Goal: Complete application form: Complete application form

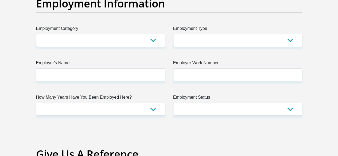
scroll to position [983, 0]
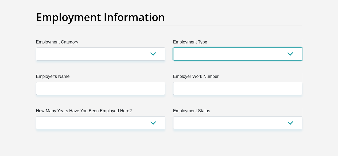
click at [184, 48] on select "College/Lecturer Craft Seller Creative Driver Executive Farmer Forces - Non Com…" at bounding box center [237, 54] width 129 height 13
select select "Service Industry"
click at [173, 48] on select "College/Lecturer Craft Seller Creative Driver Executive Farmer Forces - Non Com…" at bounding box center [237, 54] width 129 height 13
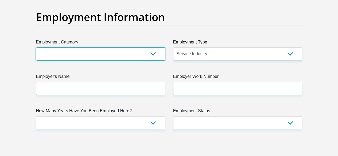
click at [128, 48] on select "AGRICULTURE ALCOHOL & TOBACCO CONSTRUCTION MATERIALS METALLURGY EQUIPMENT FOR R…" at bounding box center [100, 54] width 129 height 13
select select "53"
click at [36, 48] on select "AGRICULTURE ALCOHOL & TOBACCO CONSTRUCTION MATERIALS METALLURGY EQUIPMENT FOR R…" at bounding box center [100, 54] width 129 height 13
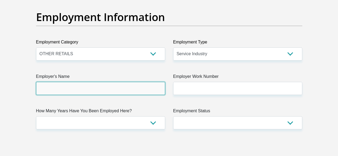
click at [70, 82] on input "Employer's Name" at bounding box center [100, 88] width 129 height 13
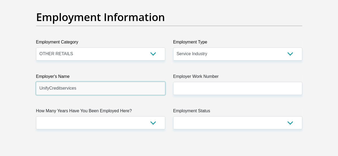
type input "UnifyCreditservices"
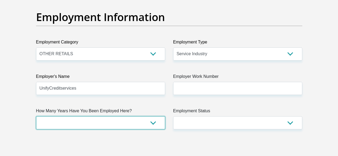
click at [126, 116] on select "less than 1 year 1-3 years 3-5 years 5+ years" at bounding box center [100, 122] width 129 height 13
select select "6"
click at [36, 116] on select "less than 1 year 1-3 years 3-5 years 5+ years" at bounding box center [100, 122] width 129 height 13
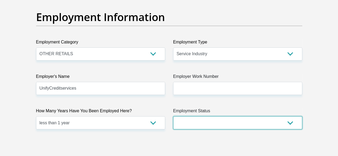
click at [209, 116] on select "Permanent/Full-time Part-time/Casual [DEMOGRAPHIC_DATA] Worker Self-Employed Ho…" at bounding box center [237, 122] width 129 height 13
select select "1"
click at [173, 116] on select "Permanent/Full-time Part-time/Casual [DEMOGRAPHIC_DATA] Worker Self-Employed Ho…" at bounding box center [237, 122] width 129 height 13
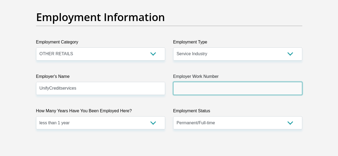
click at [182, 82] on input "Employer Work Number" at bounding box center [237, 88] width 129 height 13
click at [184, 82] on input "Employer Work Number" at bounding box center [237, 88] width 129 height 13
click at [183, 82] on input "Employer Work Number" at bounding box center [237, 88] width 129 height 13
paste input "082-312-0605"
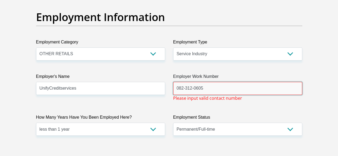
click at [205, 82] on input "082-312-0605" at bounding box center [237, 88] width 129 height 13
drag, startPoint x: 186, startPoint y: 99, endPoint x: 187, endPoint y: 84, distance: 14.7
click at [186, 114] on label "Employment Status" at bounding box center [237, 118] width 129 height 9
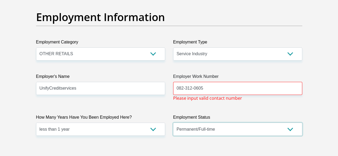
click at [186, 123] on select "Permanent/Full-time Part-time/Casual [DEMOGRAPHIC_DATA] Worker Self-Employed Ho…" at bounding box center [237, 129] width 129 height 13
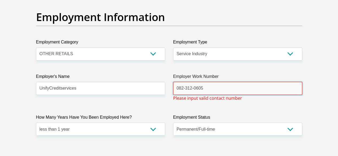
click at [193, 82] on input "082-312-0605" at bounding box center [237, 88] width 129 height 13
click at [186, 82] on input "082-3120605" at bounding box center [237, 88] width 129 height 13
drag, startPoint x: 203, startPoint y: 67, endPoint x: 120, endPoint y: 65, distance: 83.3
paste input "312-"
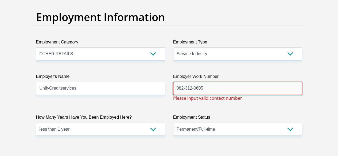
click at [186, 82] on input "082-312-0605" at bounding box center [237, 88] width 129 height 13
click at [192, 82] on input "082312-0605" at bounding box center [237, 88] width 129 height 13
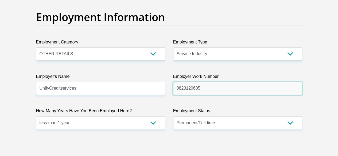
type input "0823120605"
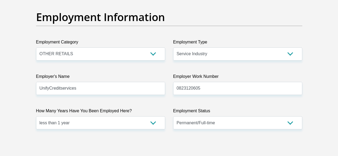
drag, startPoint x: 241, startPoint y: 125, endPoint x: 223, endPoint y: 122, distance: 18.7
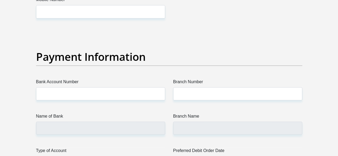
scroll to position [1197, 0]
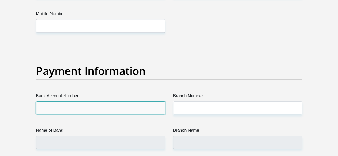
click at [59, 101] on input "Bank Account Number" at bounding box center [100, 107] width 129 height 13
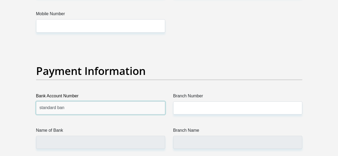
type input "standard bank"
drag, startPoint x: 78, startPoint y: 89, endPoint x: 0, endPoint y: 89, distance: 78.0
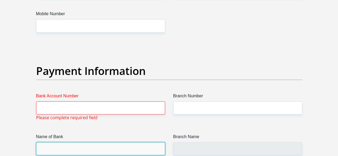
click at [44, 142] on input "Name of Bank" at bounding box center [100, 148] width 129 height 13
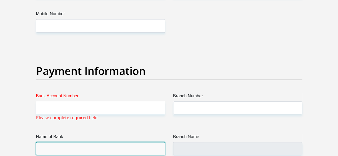
click at [60, 142] on input "Name of Bank" at bounding box center [100, 148] width 129 height 13
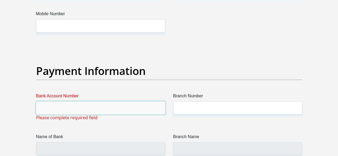
click at [73, 101] on input "Bank Account Number" at bounding box center [100, 107] width 129 height 13
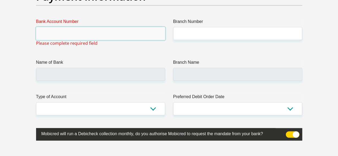
scroll to position [1224, 0]
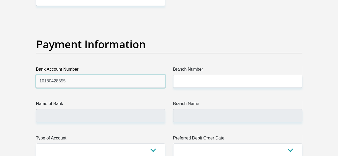
type input "10180428355"
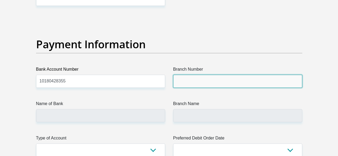
click at [178, 75] on input "Branch Number" at bounding box center [237, 81] width 129 height 13
click at [176, 75] on input "Branch Number" at bounding box center [237, 81] width 129 height 13
paste input "051001"
type input "051001"
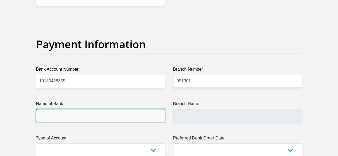
click at [106, 109] on input "Name of Bank" at bounding box center [100, 115] width 129 height 13
type input "STANDARD BANK"
type input "STANDARD BANK [GEOGRAPHIC_DATA]"
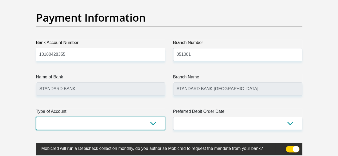
click at [152, 117] on select "Cheque Savings" at bounding box center [100, 123] width 129 height 13
select select "SAV"
click at [36, 117] on select "Cheque Savings" at bounding box center [100, 123] width 129 height 13
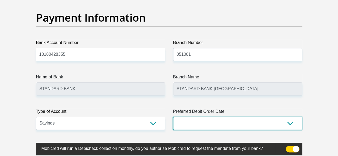
click at [200, 117] on select "1st 2nd 3rd 4th 5th 7th 18th 19th 20th 21st 22nd 23rd 24th 25th 26th 27th 28th …" at bounding box center [237, 123] width 129 height 13
select select "2"
click at [173, 117] on select "1st 2nd 3rd 4th 5th 7th 18th 19th 20th 21st 22nd 23rd 24th 25th 26th 27th 28th …" at bounding box center [237, 123] width 129 height 13
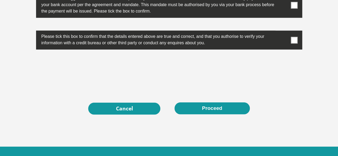
scroll to position [1651, 0]
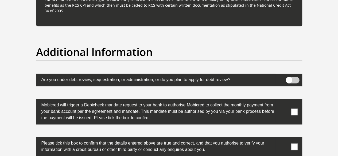
click at [290, 99] on label at bounding box center [169, 111] width 266 height 25
click at [283, 101] on input "checkbox" at bounding box center [283, 101] width 0 height 0
click at [296, 144] on span at bounding box center [294, 147] width 7 height 7
click at [283, 139] on input "checkbox" at bounding box center [283, 139] width 0 height 0
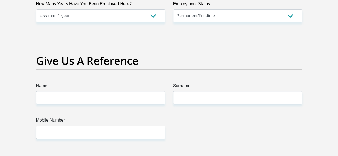
scroll to position [1090, 0]
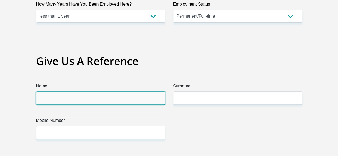
click at [65, 92] on input "Name" at bounding box center [100, 98] width 129 height 13
type input "Trevina"
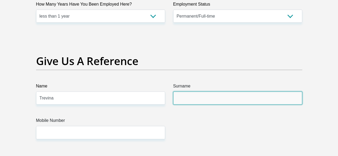
click at [201, 92] on input "Surname" at bounding box center [237, 98] width 129 height 13
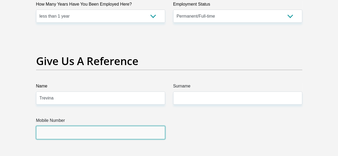
click at [99, 126] on input "Mobile Number" at bounding box center [100, 132] width 129 height 13
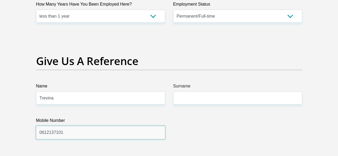
type input "0612137101"
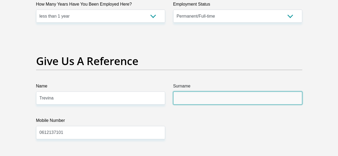
click at [186, 92] on input "Surname" at bounding box center [237, 98] width 129 height 13
click at [190, 92] on input "Surname" at bounding box center [237, 98] width 129 height 13
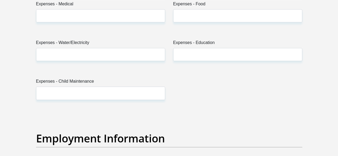
scroll to position [850, 0]
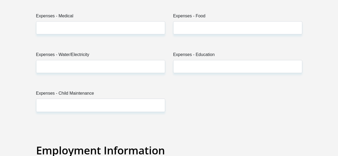
type input "[PERSON_NAME]"
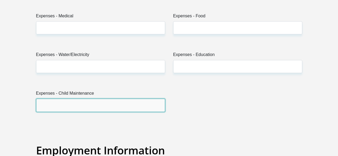
click at [46, 99] on input "Expenses - Child Maintenance" at bounding box center [100, 105] width 129 height 13
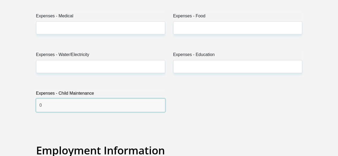
type input "0"
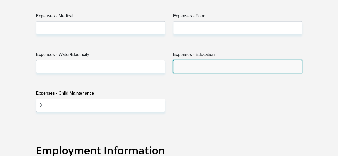
click at [191, 60] on input "Expenses - Education" at bounding box center [237, 66] width 129 height 13
type input "0"
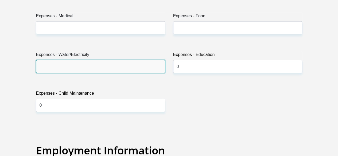
click at [71, 60] on input "Expenses - Water/Electricity" at bounding box center [100, 66] width 129 height 13
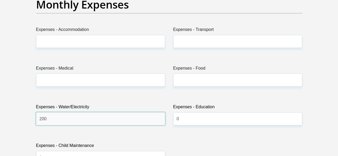
scroll to position [797, 0]
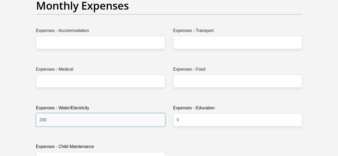
type input "200"
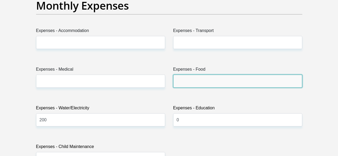
click at [201, 75] on input "Expenses - Food" at bounding box center [237, 81] width 129 height 13
type input "0"
type input "1000"
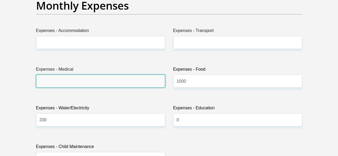
click at [119, 75] on input "Expenses - Medical" at bounding box center [100, 81] width 129 height 13
type input "0"
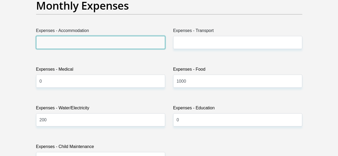
click at [81, 36] on input "Expenses - Accommodation" at bounding box center [100, 42] width 129 height 13
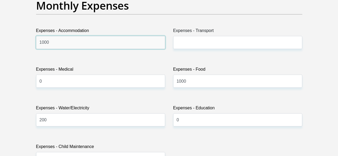
type input "1000"
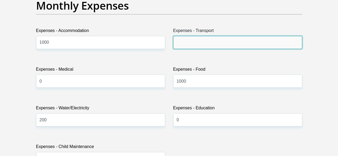
click at [188, 36] on input "Expenses - Transport" at bounding box center [237, 42] width 129 height 13
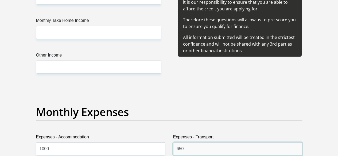
scroll to position [690, 0]
type input "650"
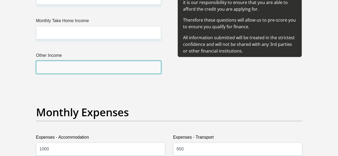
click at [72, 61] on input "Other Income" at bounding box center [98, 67] width 125 height 13
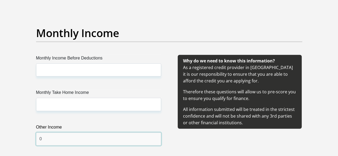
scroll to position [610, 0]
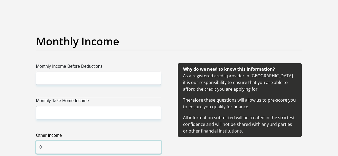
type input "0"
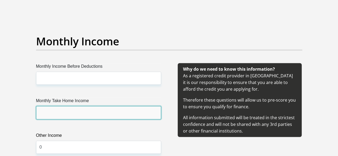
click at [44, 106] on input "Monthly Take Home Income" at bounding box center [98, 112] width 125 height 13
type input "7500"
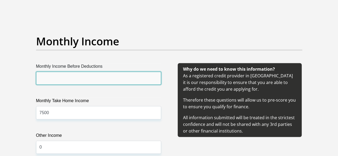
click at [51, 72] on input "Monthly Income Before Deductions" at bounding box center [98, 78] width 125 height 13
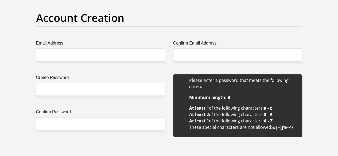
scroll to position [476, 0]
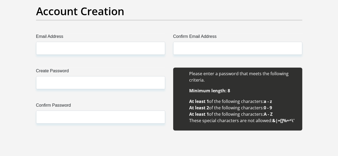
type input "7500"
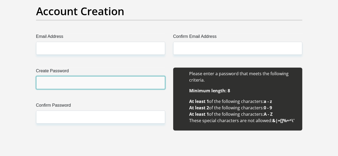
click at [59, 76] on input "Create Password" at bounding box center [100, 82] width 129 height 13
click at [65, 76] on input "Create Password" at bounding box center [100, 82] width 129 height 13
paste input "!!!@#$%^qASD781"
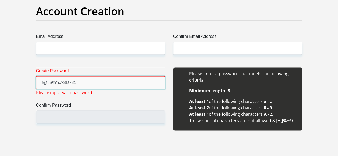
type input "!!!@#$%^qASD781"
click at [59, 102] on label "Confirm Password" at bounding box center [100, 106] width 129 height 9
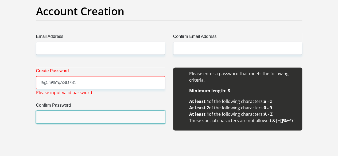
click at [59, 111] on input "Confirm Password" at bounding box center [100, 117] width 129 height 13
click at [53, 111] on input "Confirm Password" at bounding box center [100, 117] width 129 height 13
click at [52, 111] on input "Confirm Password" at bounding box center [100, 117] width 129 height 13
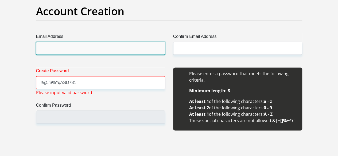
click at [62, 42] on input "Email Address" at bounding box center [100, 48] width 129 height 13
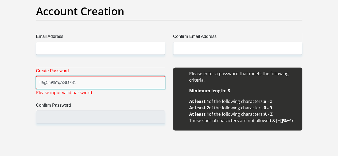
drag, startPoint x: 73, startPoint y: 61, endPoint x: 15, endPoint y: 64, distance: 58.0
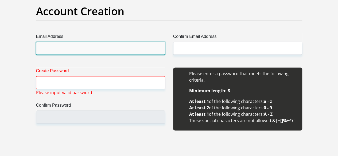
click at [52, 42] on input "Email Address" at bounding box center [100, 48] width 129 height 13
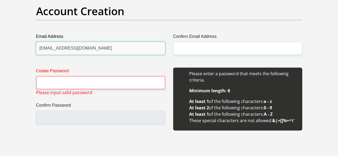
type input "[EMAIL_ADDRESS][DOMAIN_NAME]"
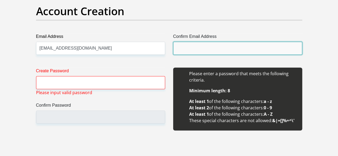
click at [202, 42] on input "Confirm Email Address" at bounding box center [237, 48] width 129 height 13
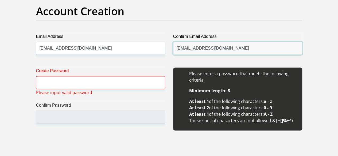
type input "[EMAIL_ADDRESS][DOMAIN_NAME]"
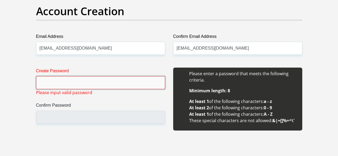
click at [53, 76] on input "Create Password" at bounding box center [100, 82] width 129 height 13
paste input "Sphesihle1993ngcamu"
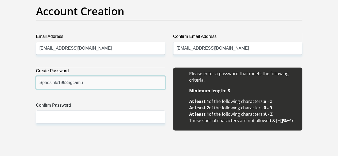
type input "Sphesihle1993ngcamu"
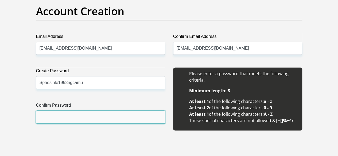
click at [54, 111] on input "Confirm Password" at bounding box center [100, 117] width 129 height 13
paste input "Sphesihle1993ngcamu"
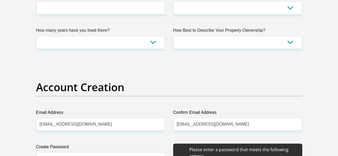
scroll to position [369, 0]
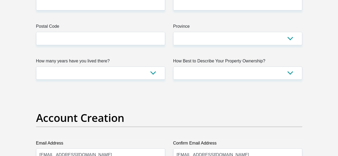
type input "Sphesihle1993ngcamu"
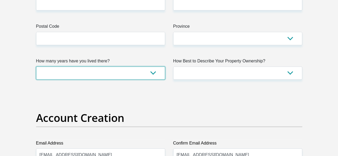
click at [150, 66] on select "less than 1 year 1-3 years 3-5 years 5+ years" at bounding box center [100, 72] width 129 height 13
select select "0"
click at [36, 66] on select "less than 1 year 1-3 years 3-5 years 5+ years" at bounding box center [100, 72] width 129 height 13
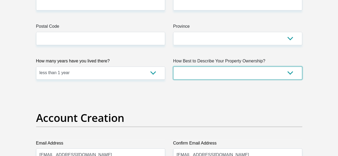
click at [234, 66] on select "Owned Rented Family Owned Company Dwelling" at bounding box center [237, 72] width 129 height 13
select select "Rented"
click at [173, 66] on select "Owned Rented Family Owned Company Dwelling" at bounding box center [237, 72] width 129 height 13
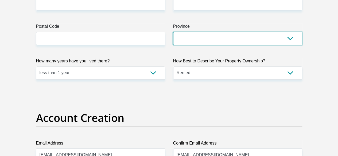
click at [192, 32] on select "Eastern Cape Free State [GEOGRAPHIC_DATA] [GEOGRAPHIC_DATA][DATE] [GEOGRAPHIC_D…" at bounding box center [237, 38] width 129 height 13
select select "[GEOGRAPHIC_DATA][DATE]"
click at [173, 32] on select "Eastern Cape Free State [GEOGRAPHIC_DATA] [GEOGRAPHIC_DATA][DATE] [GEOGRAPHIC_D…" at bounding box center [237, 38] width 129 height 13
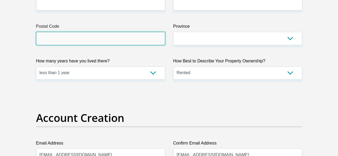
click at [101, 32] on input "Postal Code" at bounding box center [100, 38] width 129 height 13
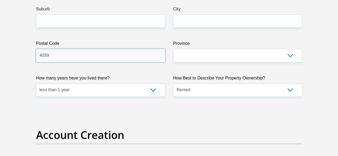
scroll to position [316, 0]
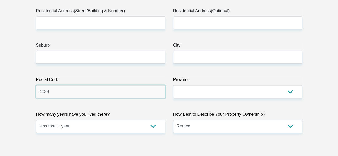
type input "4039"
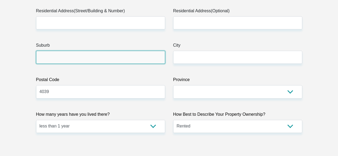
click at [67, 51] on input "Suburb" at bounding box center [100, 57] width 129 height 13
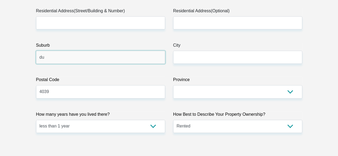
type input "d"
type input "Township"
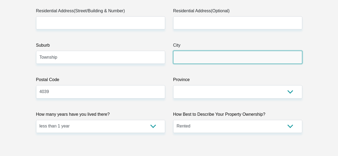
click at [228, 51] on input "City" at bounding box center [237, 57] width 129 height 13
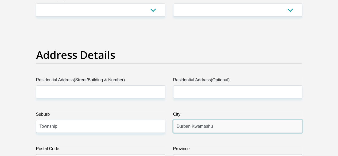
scroll to position [236, 0]
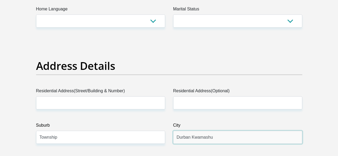
type input "Durban Kwamashu"
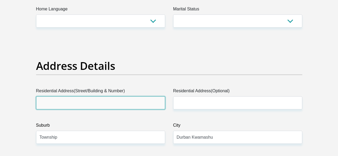
click at [91, 96] on input "Residential Address(Street/Building & Number)" at bounding box center [100, 102] width 129 height 13
paste input "D1927 sangwana Road kwamashu"
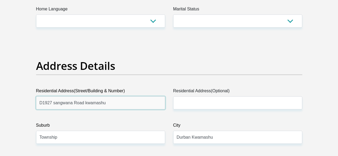
type input "D1927 sangwana Road kwamashu"
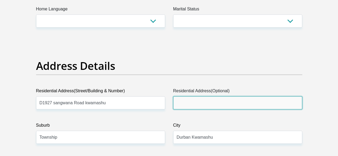
click at [194, 96] on input "Residential Address(Optional)" at bounding box center [237, 102] width 129 height 13
paste input "D1927 sangwana Road kwamashu"
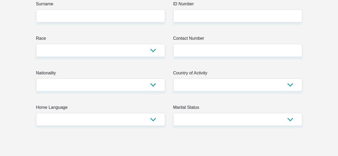
scroll to position [129, 0]
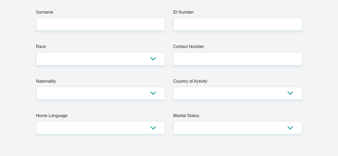
type input "D1927 sangwana Road kwamashu"
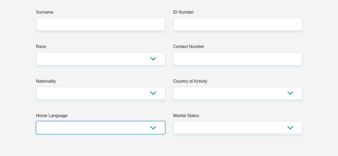
click at [154, 121] on select "Afrikaans English Sepedi South Ndebele Southern Sotho Swati Tsonga Tswana Venda…" at bounding box center [100, 127] width 129 height 13
select select "[DATE]"
click at [36, 121] on select "Afrikaans English Sepedi South Ndebele Southern Sotho Swati Tsonga Tswana Venda…" at bounding box center [100, 127] width 129 height 13
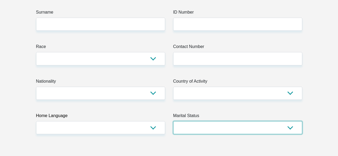
click at [242, 121] on select "Married ANC Single Divorced Widowed Married COP or Customary Law" at bounding box center [237, 127] width 129 height 13
select select "2"
click at [173, 121] on select "Married ANC Single Divorced Widowed Married COP or Customary Law" at bounding box center [237, 127] width 129 height 13
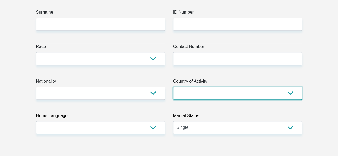
click at [193, 87] on select "[GEOGRAPHIC_DATA] [GEOGRAPHIC_DATA] [GEOGRAPHIC_DATA] [GEOGRAPHIC_DATA] [GEOGRA…" at bounding box center [237, 93] width 129 height 13
select select "ZAF"
click at [173, 87] on select "[GEOGRAPHIC_DATA] [GEOGRAPHIC_DATA] [GEOGRAPHIC_DATA] [GEOGRAPHIC_DATA] [GEOGRA…" at bounding box center [237, 93] width 129 height 13
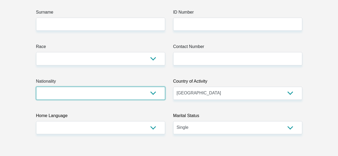
click at [55, 87] on select "[GEOGRAPHIC_DATA] [GEOGRAPHIC_DATA] [GEOGRAPHIC_DATA] [GEOGRAPHIC_DATA] [GEOGRA…" at bounding box center [100, 93] width 129 height 13
select select "ZAF"
click at [36, 87] on select "[GEOGRAPHIC_DATA] [GEOGRAPHIC_DATA] [GEOGRAPHIC_DATA] [GEOGRAPHIC_DATA] [GEOGRA…" at bounding box center [100, 93] width 129 height 13
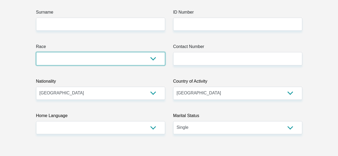
click at [75, 52] on select "Black Coloured Indian White Other" at bounding box center [100, 58] width 129 height 13
select select "1"
click at [36, 52] on select "Black Coloured Indian White Other" at bounding box center [100, 58] width 129 height 13
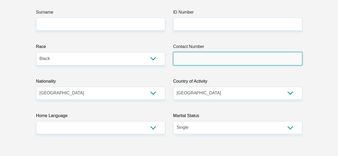
click at [214, 52] on input "Contact Number" at bounding box center [237, 58] width 129 height 13
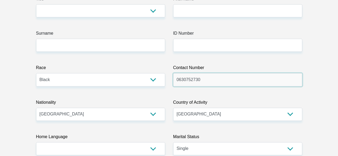
scroll to position [76, 0]
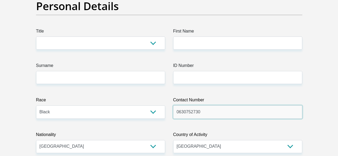
type input "0630752730"
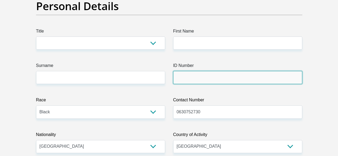
click at [182, 71] on input "ID Number" at bounding box center [237, 77] width 129 height 13
type input "9303185341087"
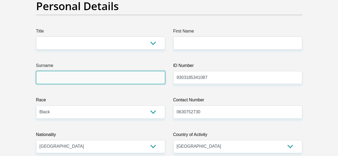
click at [92, 71] on input "Surname" at bounding box center [100, 77] width 129 height 13
type input "ngcamu"
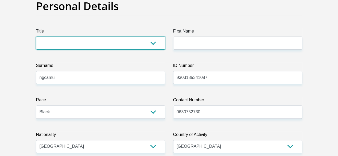
click at [155, 37] on select "Mr Ms Mrs Dr [PERSON_NAME]" at bounding box center [100, 43] width 129 height 13
select select "Mr"
click at [36, 37] on select "Mr Ms Mrs Dr [PERSON_NAME]" at bounding box center [100, 43] width 129 height 13
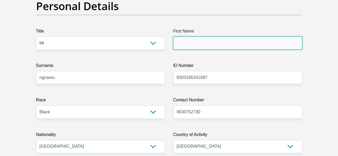
click at [182, 37] on input "First Name" at bounding box center [237, 43] width 129 height 13
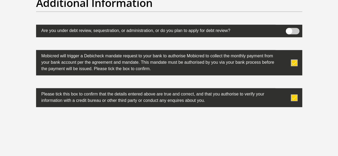
scroll to position [1758, 0]
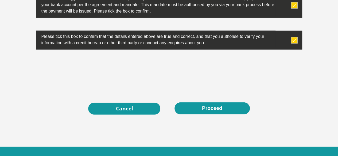
type input "siphamandla"
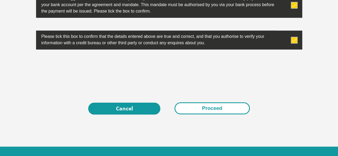
click at [206, 103] on button "Proceed" at bounding box center [211, 109] width 75 height 12
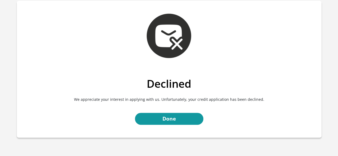
scroll to position [49, 0]
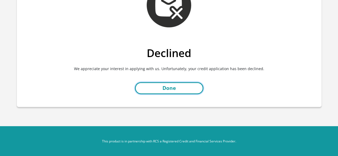
click at [179, 90] on link "Done" at bounding box center [169, 88] width 68 height 12
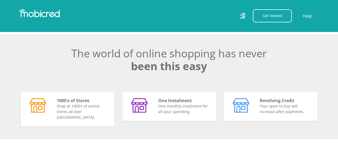
scroll to position [374, 0]
